Goal: Information Seeking & Learning: Learn about a topic

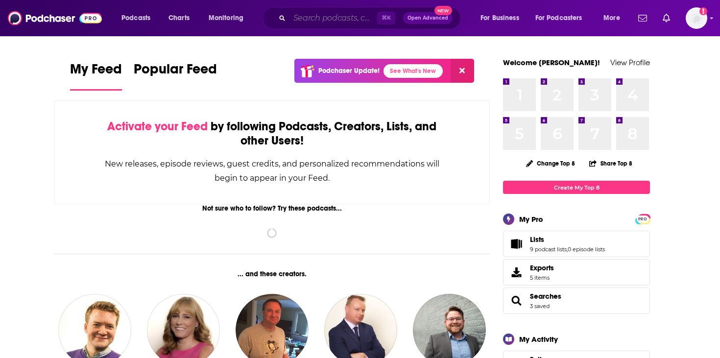
click at [319, 22] on input "Search podcasts, credits, & more..." at bounding box center [334, 18] width 88 height 16
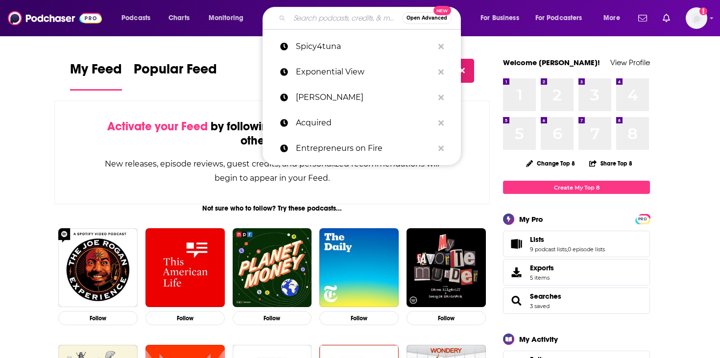
paste input "At the Edge"
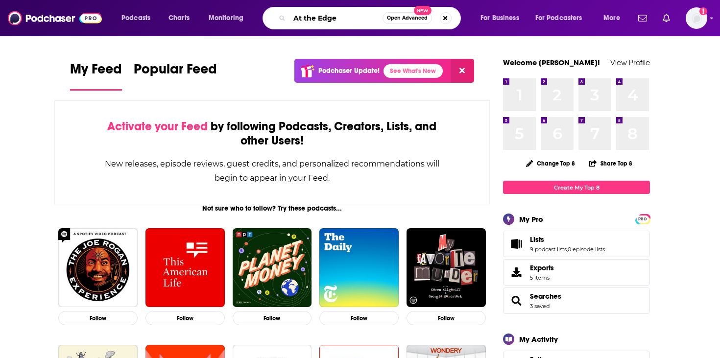
type input "At the Edge"
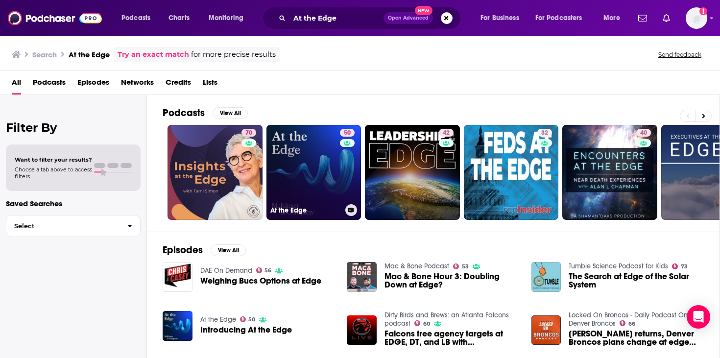
click at [298, 184] on link "50 At the Edge" at bounding box center [314, 172] width 95 height 95
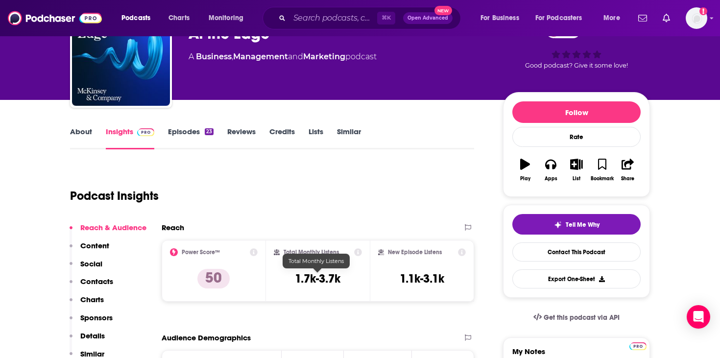
scroll to position [67, 0]
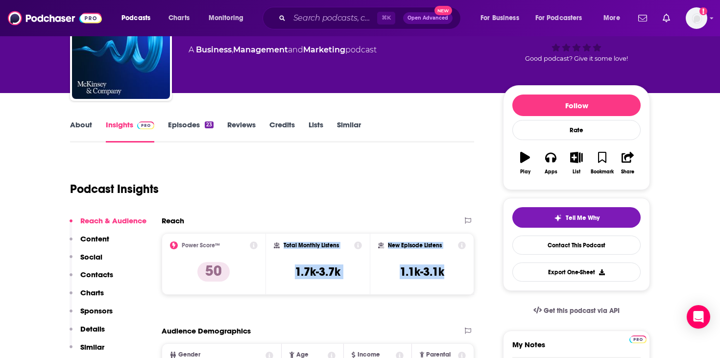
drag, startPoint x: 450, startPoint y: 275, endPoint x: 282, endPoint y: 243, distance: 170.6
click at [282, 243] on div "Power Score™ 50 Total Monthly Listens 1.7k-3.7k New Episode Listens 1.1k-3.1k" at bounding box center [318, 264] width 313 height 62
copy div "Total Monthly Listens 1.7k-3.7k New Episode Listens 1.1k-3.1k"
